Goal: Task Accomplishment & Management: Manage account settings

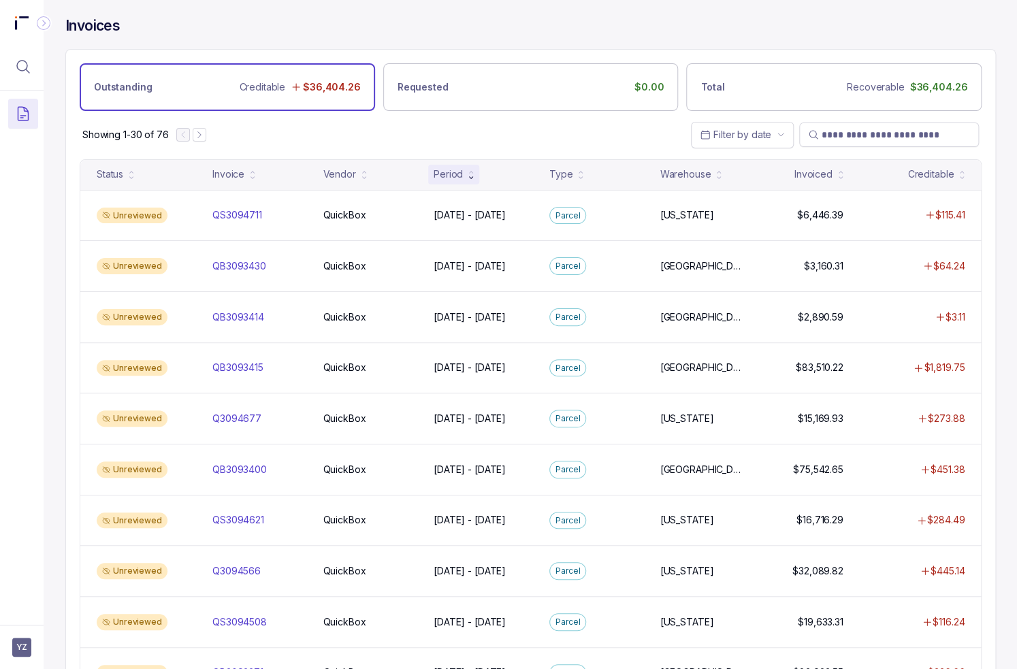
click at [436, 131] on div "Showing 1-30 of 76 Filter by date" at bounding box center [530, 135] width 929 height 48
click at [299, 138] on div "Showing 1-30 of 76 Filter by date" at bounding box center [530, 135] width 929 height 48
click at [494, 34] on div "Invoices" at bounding box center [530, 32] width 931 height 33
click at [12, 648] on span "YZ" at bounding box center [21, 647] width 19 height 19
click at [36, 621] on p "Logout" at bounding box center [89, 618] width 113 height 14
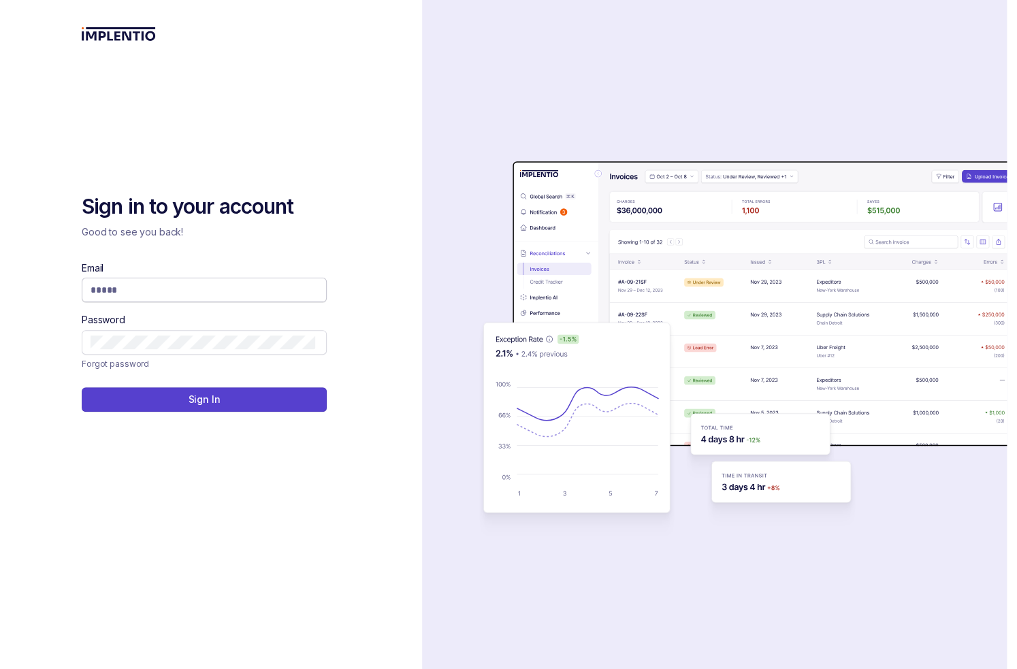
click at [155, 293] on input "Email" at bounding box center [203, 290] width 225 height 14
click at [0, 669] on com-1password-button at bounding box center [0, 669] width 0 height 0
type input "**********"
